Goal: Information Seeking & Learning: Learn about a topic

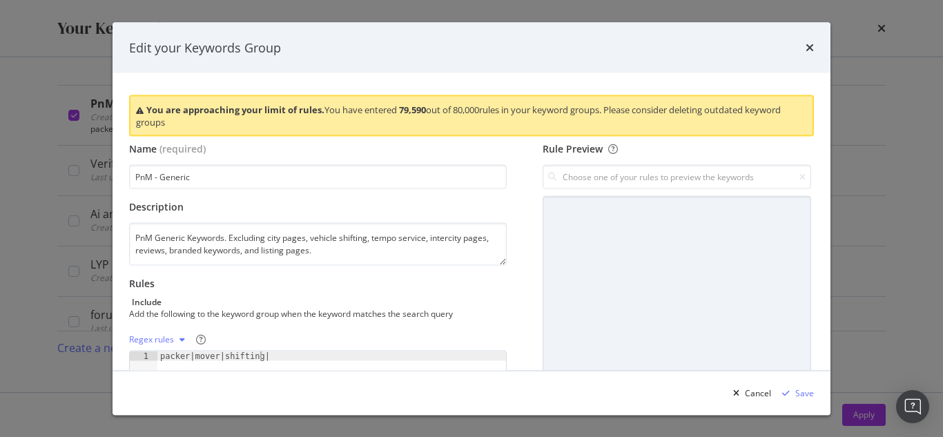
scroll to position [0, 8]
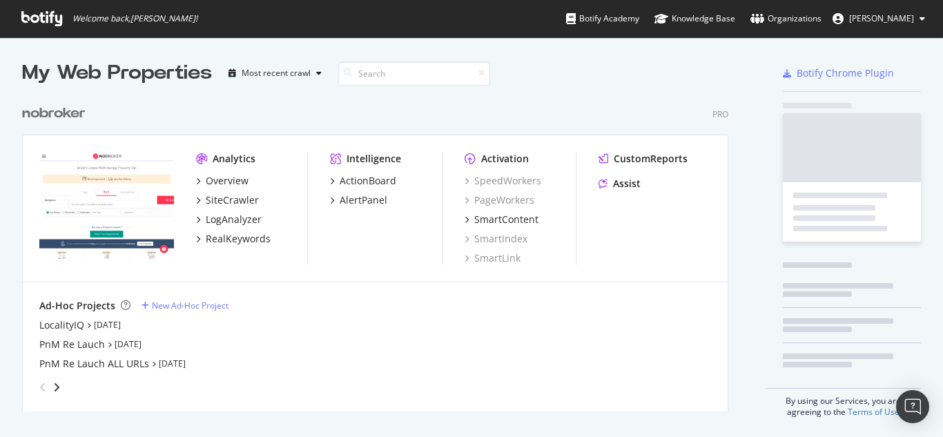
scroll to position [427, 922]
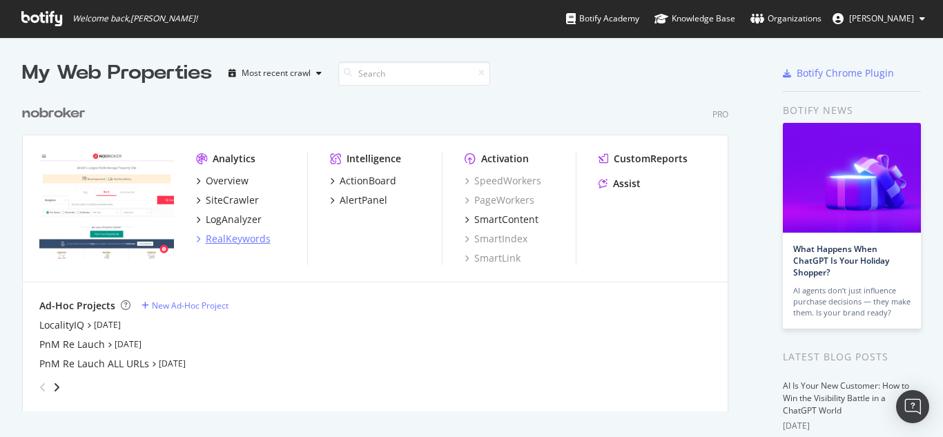
click at [237, 242] on div "RealKeywords" at bounding box center [238, 239] width 65 height 14
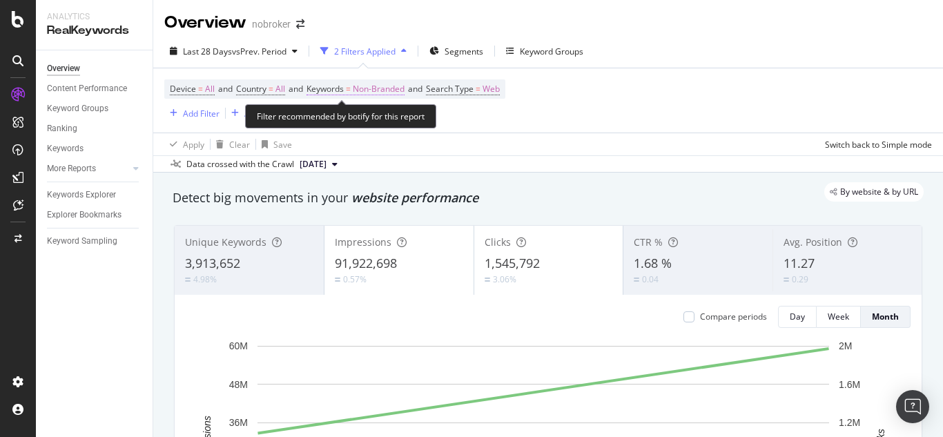
click at [401, 90] on span "Non-Branded" at bounding box center [379, 88] width 52 height 19
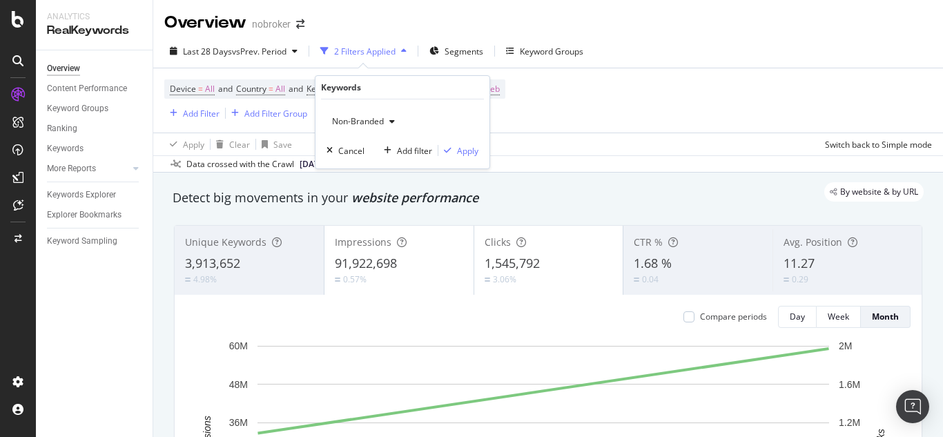
click at [362, 122] on span "Non-Branded" at bounding box center [355, 121] width 57 height 12
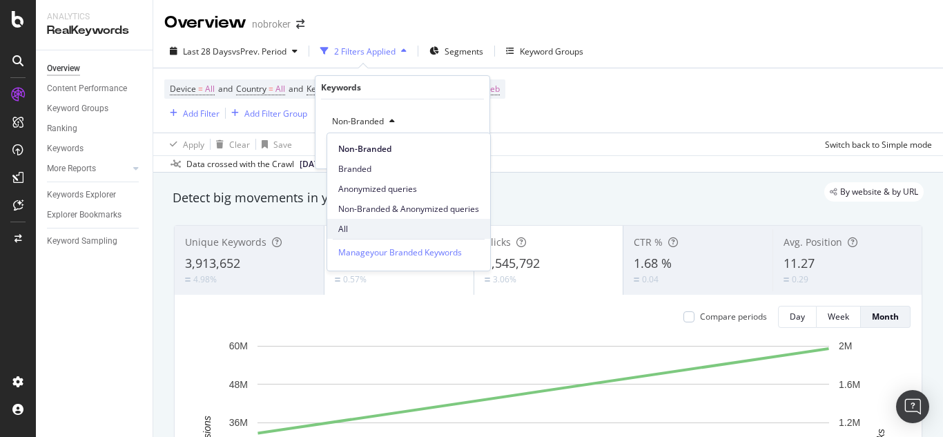
click at [360, 234] on span "All" at bounding box center [408, 229] width 141 height 12
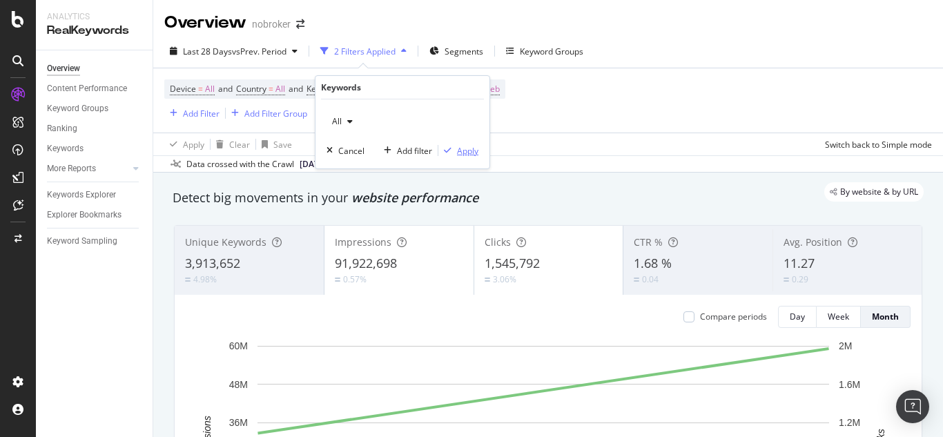
click at [458, 146] on div "Apply" at bounding box center [467, 151] width 21 height 12
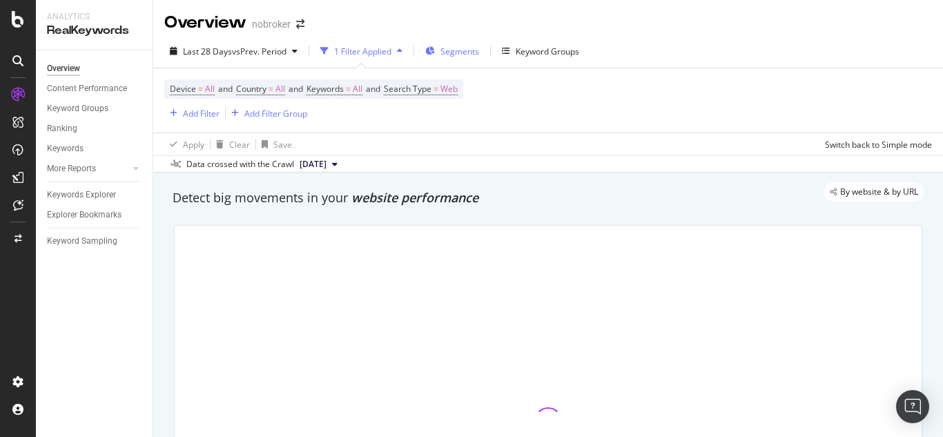
click at [461, 59] on div "Segments" at bounding box center [452, 51] width 54 height 21
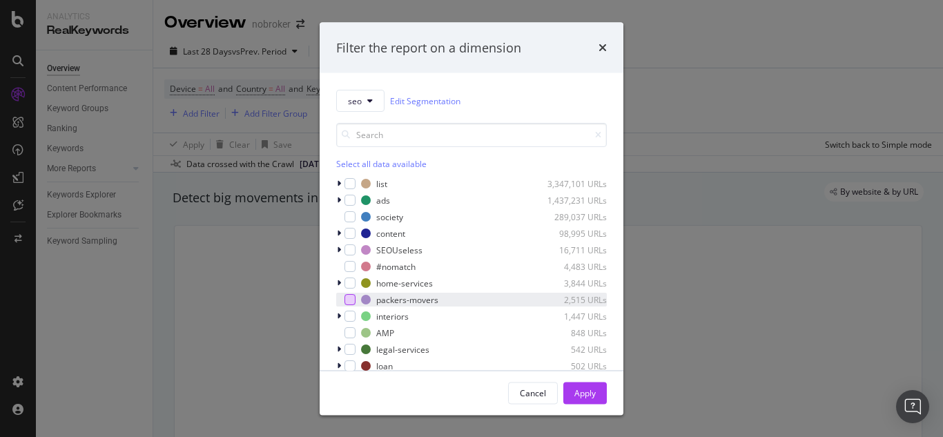
click at [349, 304] on div "modal" at bounding box center [349, 299] width 11 height 11
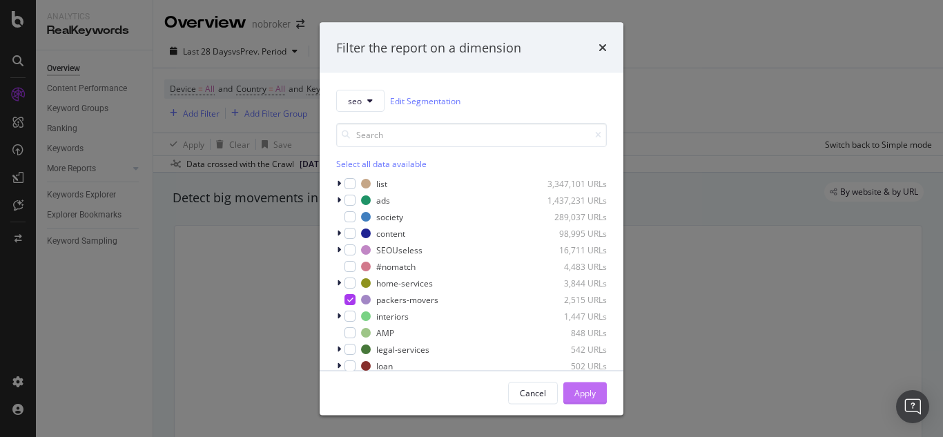
click at [583, 394] on div "Apply" at bounding box center [584, 393] width 21 height 12
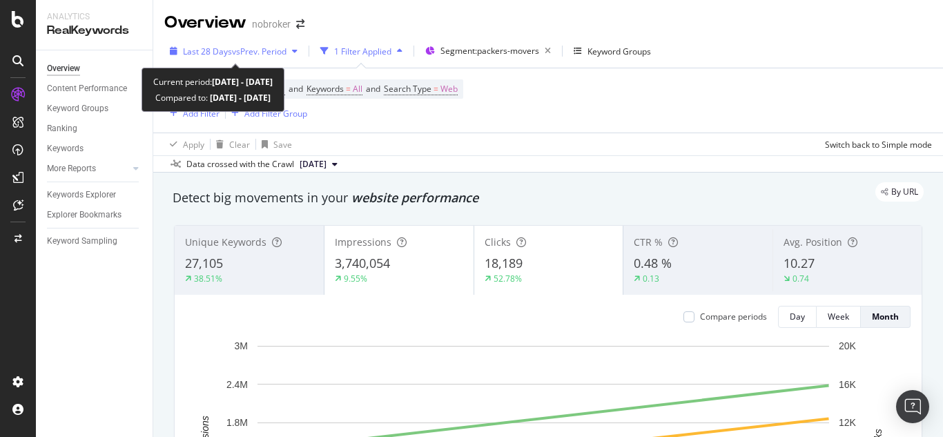
click at [213, 50] on span "Last 28 Days" at bounding box center [207, 52] width 49 height 12
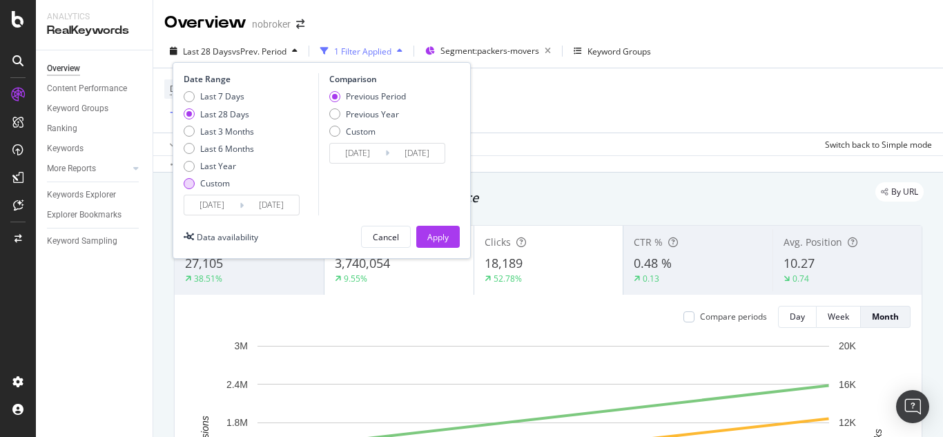
click at [191, 186] on div "Custom" at bounding box center [189, 183] width 11 height 11
click at [216, 206] on input "[DATE]" at bounding box center [211, 204] width 55 height 19
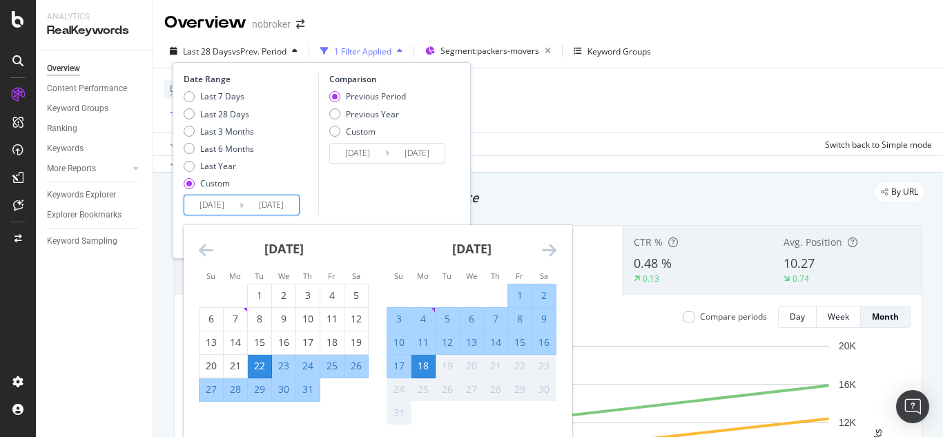
click at [208, 252] on icon "Move backward to switch to the previous month." at bounding box center [206, 250] width 14 height 17
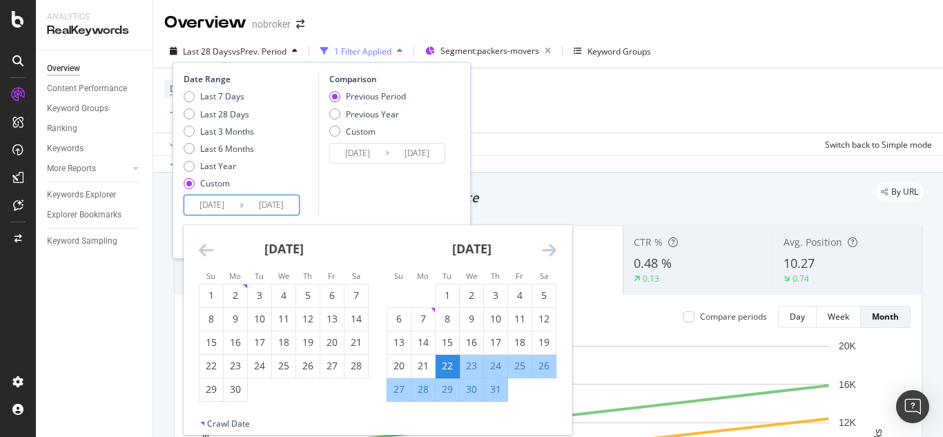
click at [208, 252] on icon "Move backward to switch to the previous month." at bounding box center [206, 250] width 14 height 17
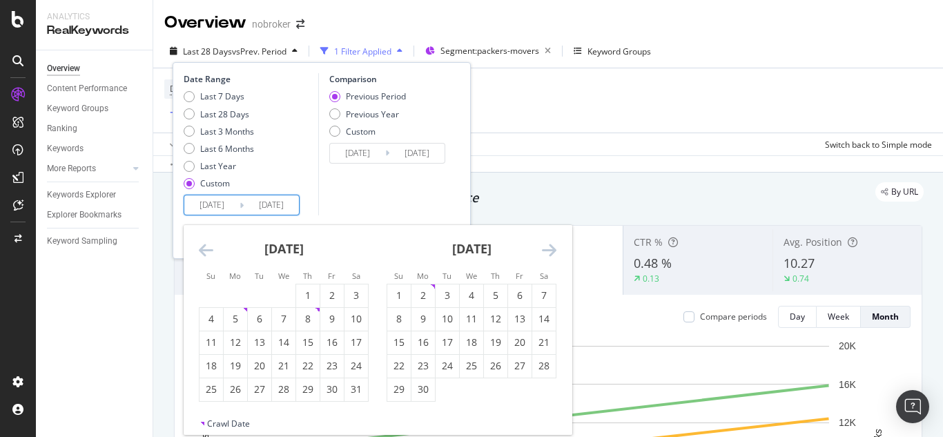
click at [208, 252] on icon "Move backward to switch to the previous month." at bounding box center [206, 250] width 14 height 17
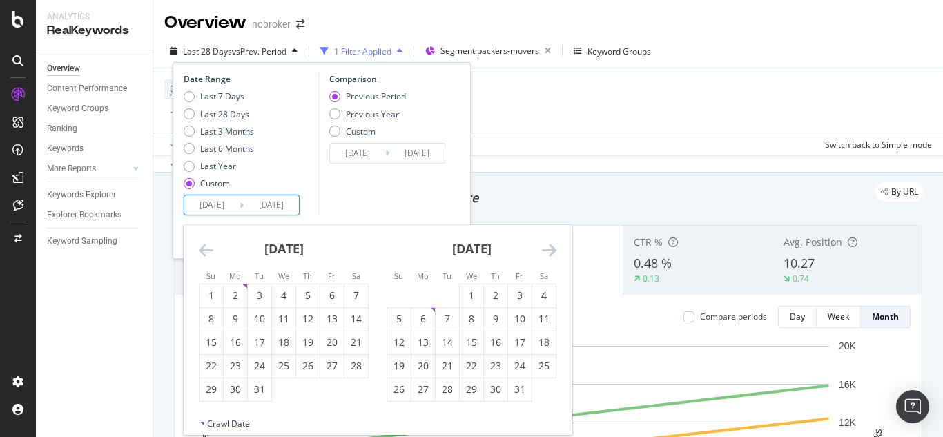
click at [208, 252] on icon "Move backward to switch to the previous month." at bounding box center [206, 250] width 14 height 17
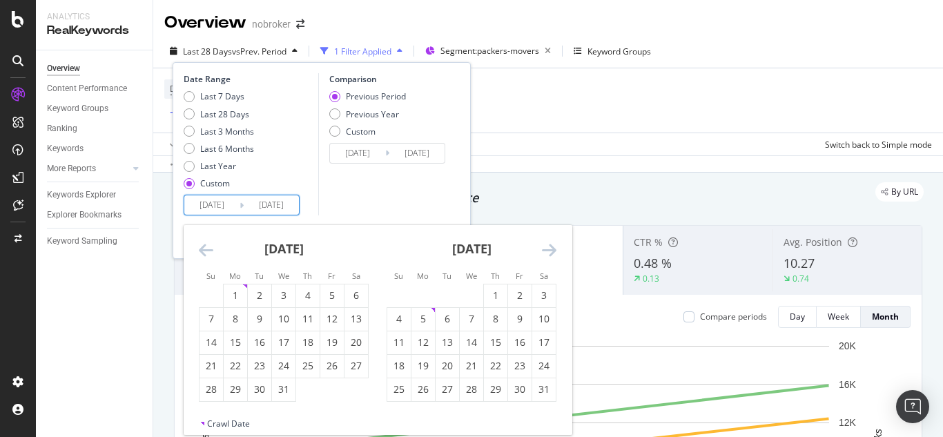
click at [208, 252] on icon "Move backward to switch to the previous month." at bounding box center [206, 250] width 14 height 17
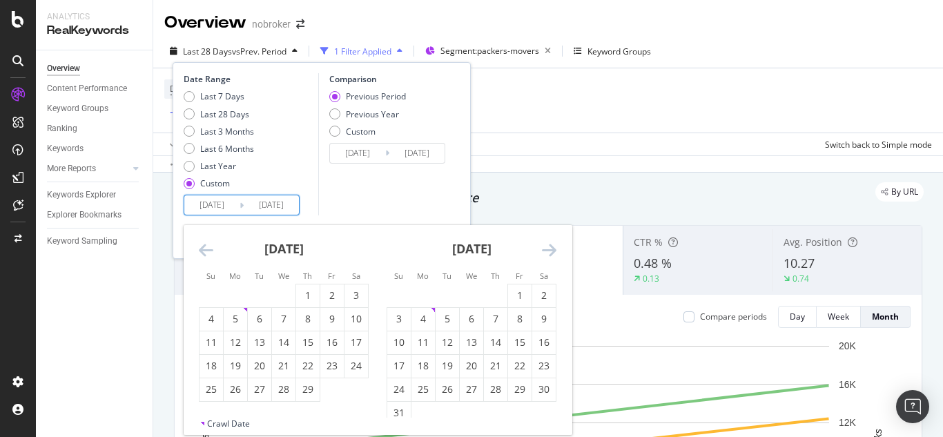
click at [208, 252] on icon "Move backward to switch to the previous month." at bounding box center [206, 250] width 14 height 17
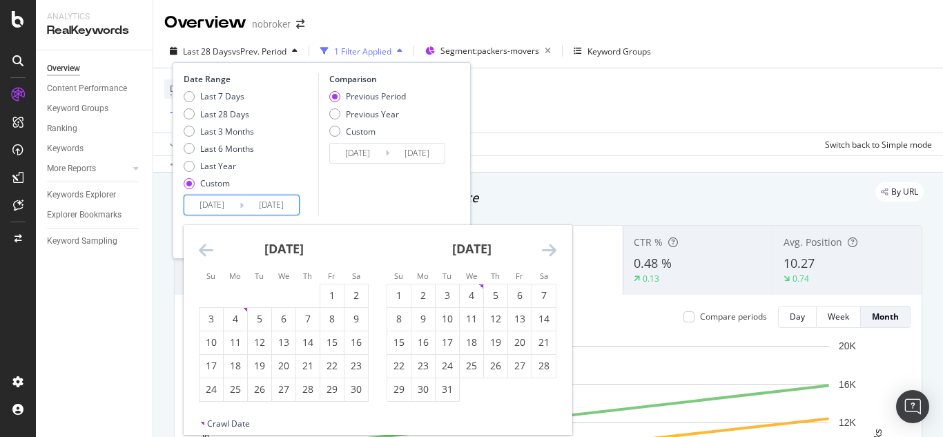
click at [208, 252] on icon "Move backward to switch to the previous month." at bounding box center [206, 250] width 14 height 17
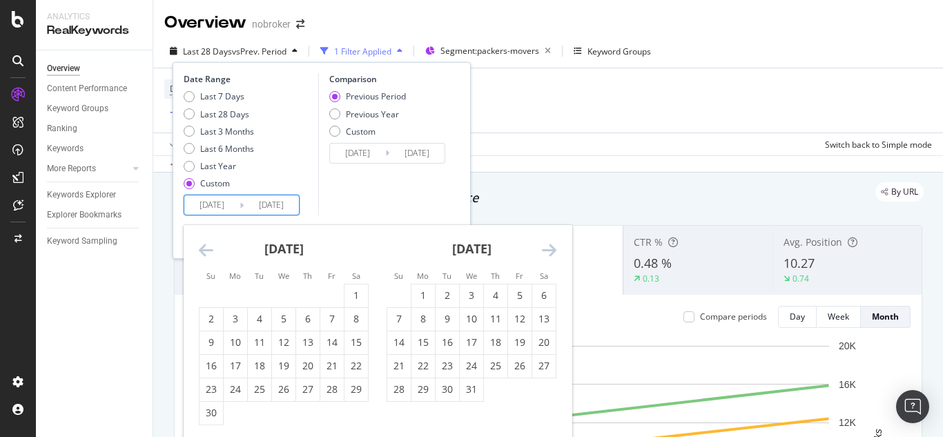
click at [208, 252] on icon "Move backward to switch to the previous month." at bounding box center [206, 250] width 14 height 17
click at [216, 297] on div "1" at bounding box center [210, 296] width 23 height 14
type input "[DATE]"
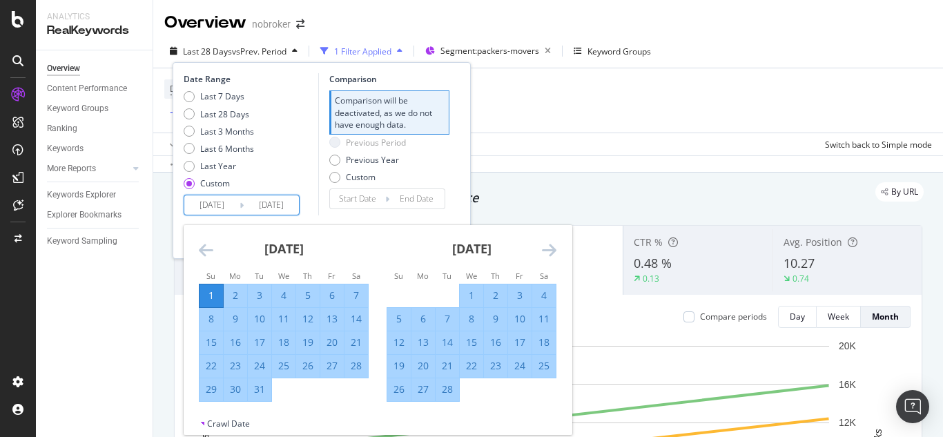
click at [335, 213] on div "Comparison Comparison will be deactivated, as we do not have enough data. Previ…" at bounding box center [383, 144] width 131 height 142
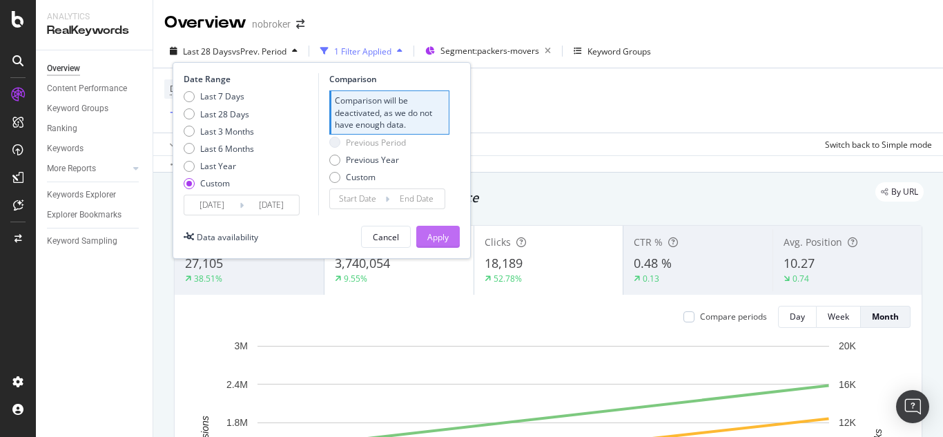
click at [440, 238] on div "Apply" at bounding box center [437, 237] width 21 height 12
